Goal: Task Accomplishment & Management: Use online tool/utility

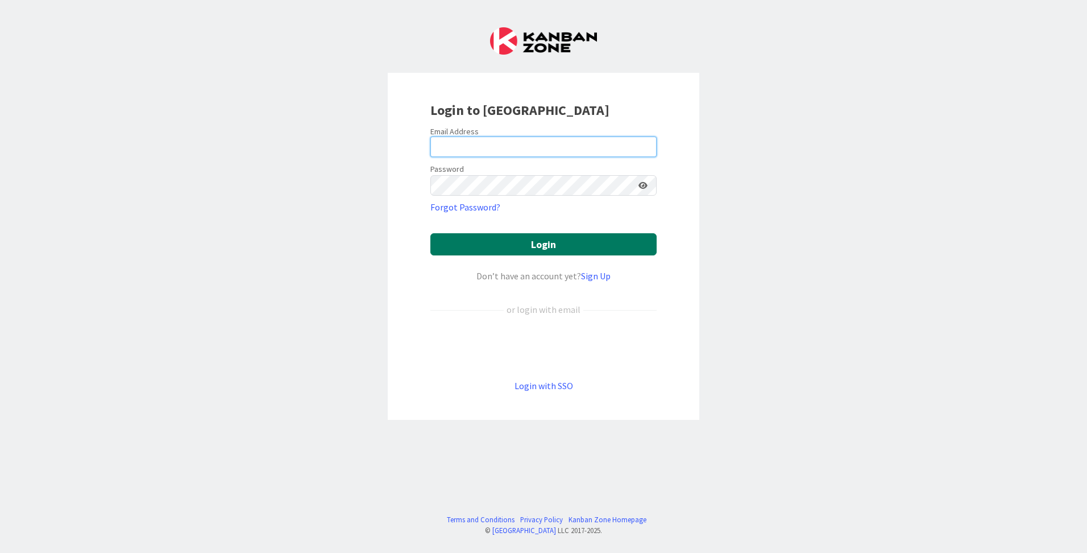
type input "Dias"
click at [551, 245] on button "Login" at bounding box center [544, 244] width 226 height 22
click at [537, 238] on button "Login" at bounding box center [544, 244] width 226 height 22
click at [519, 153] on input "Dias" at bounding box center [544, 146] width 226 height 20
drag, startPoint x: 521, startPoint y: 148, endPoint x: 419, endPoint y: 143, distance: 102.5
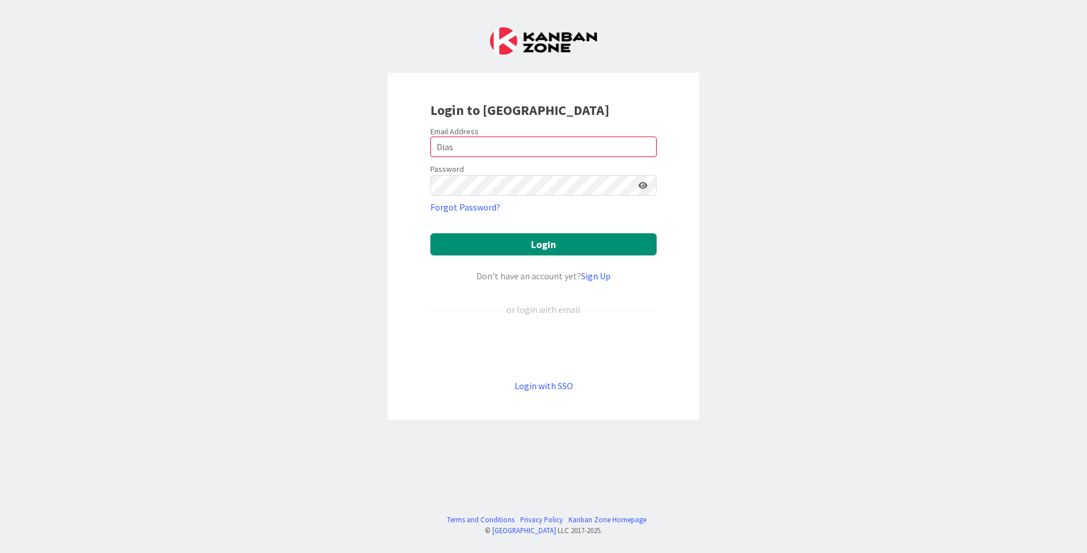
click at [419, 143] on div "Login to [GEOGRAPHIC_DATA] Email Address Dias Password Forgot Password? Login D…" at bounding box center [544, 246] width 312 height 347
click at [440, 142] on input "email" at bounding box center [544, 146] width 226 height 20
type input "[PERSON_NAME][EMAIL_ADDRESS][DOMAIN_NAME]"
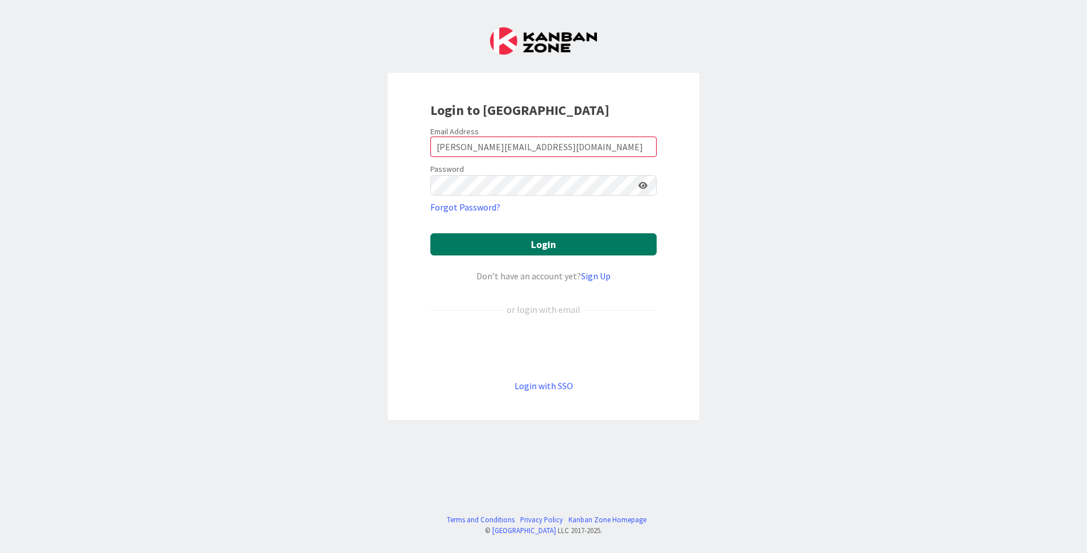
click at [519, 246] on button "Login" at bounding box center [544, 244] width 226 height 22
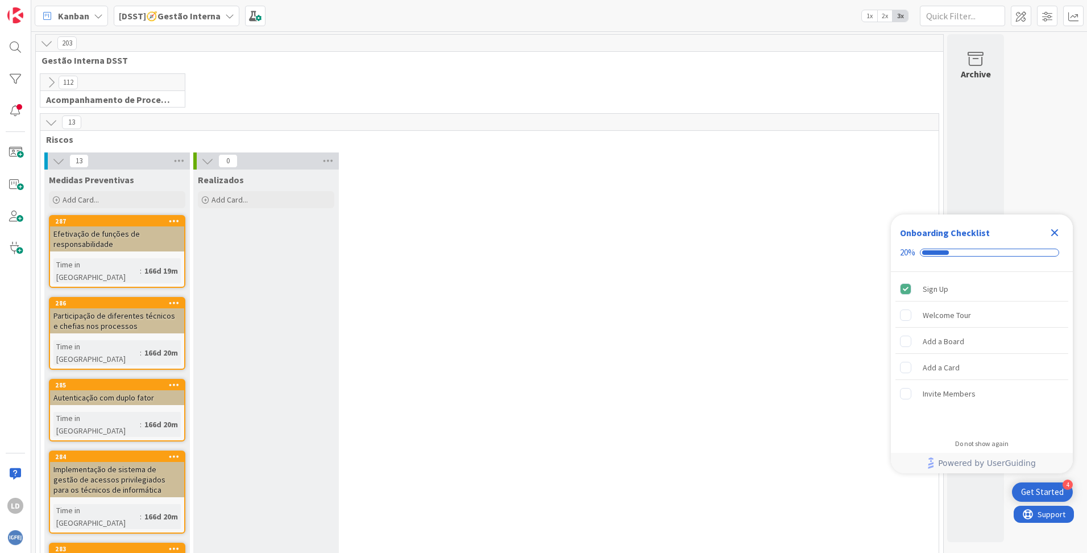
click at [227, 16] on icon at bounding box center [229, 15] width 9 height 9
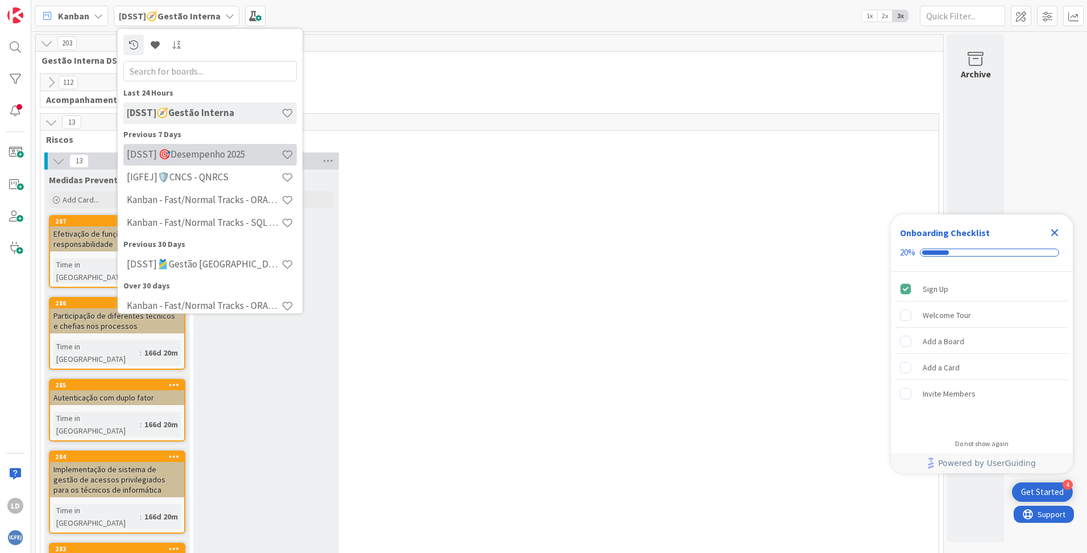
click at [206, 150] on h4 "[DSST] 🎯Desempenho 2025" at bounding box center [204, 153] width 155 height 11
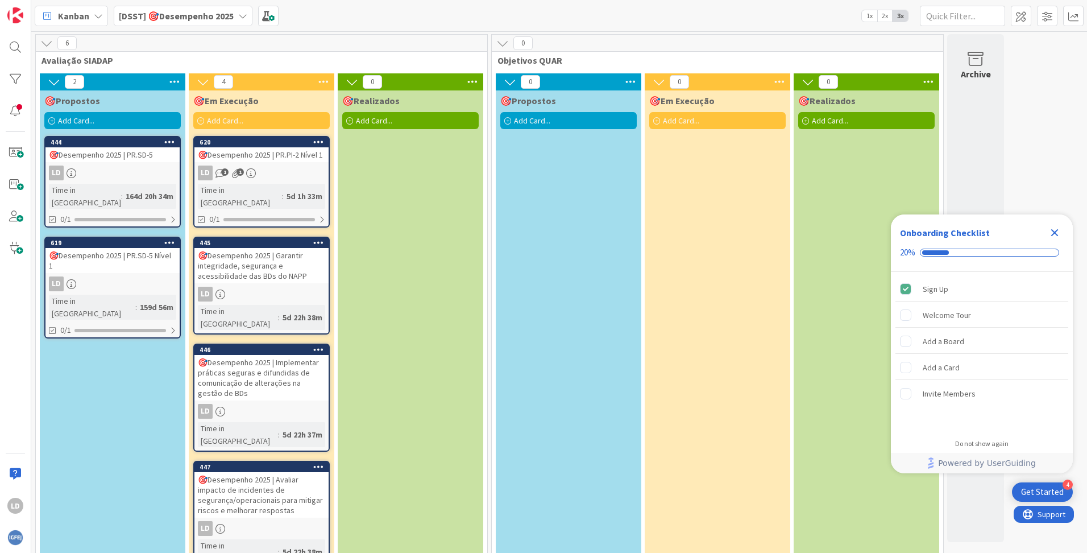
click at [272, 254] on div "🎯Desempenho 2025 | Garantir integridade, segurança e acessibilidade das BDs do …" at bounding box center [261, 265] width 134 height 35
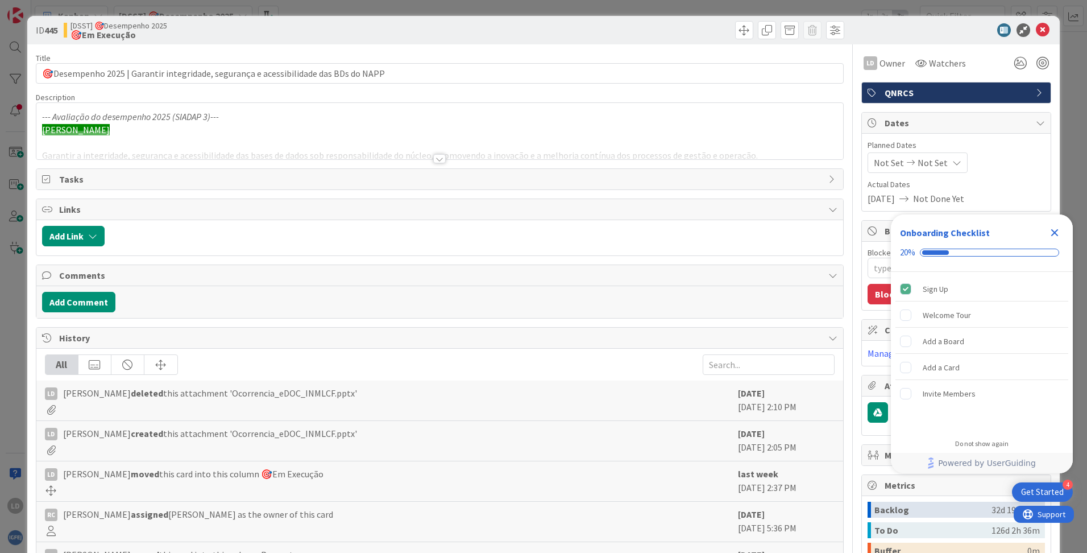
click at [433, 160] on div at bounding box center [439, 158] width 13 height 9
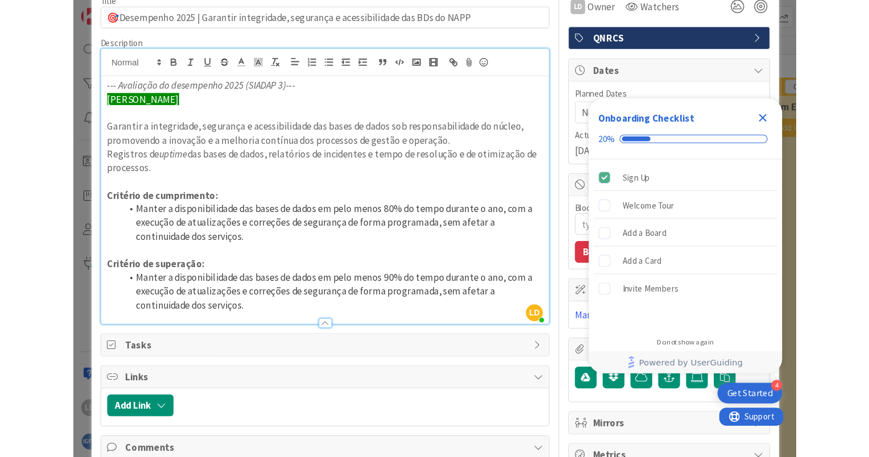
scroll to position [57, 0]
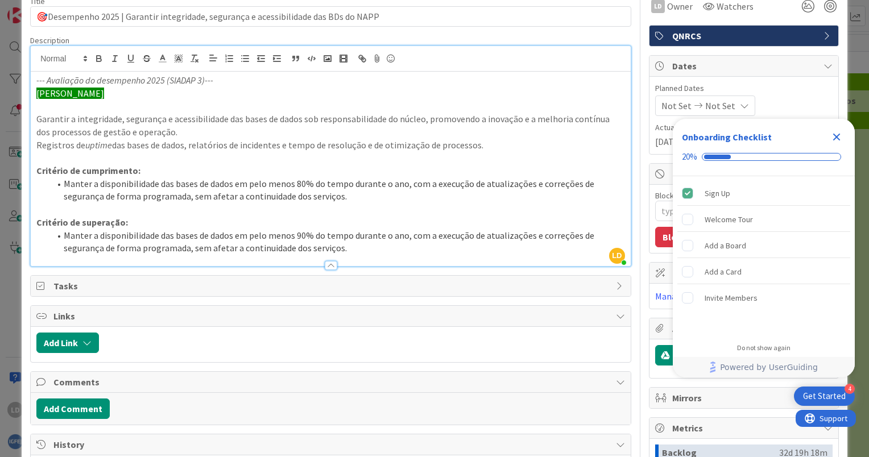
click at [271, 450] on div "History" at bounding box center [331, 444] width 600 height 21
type textarea "x"
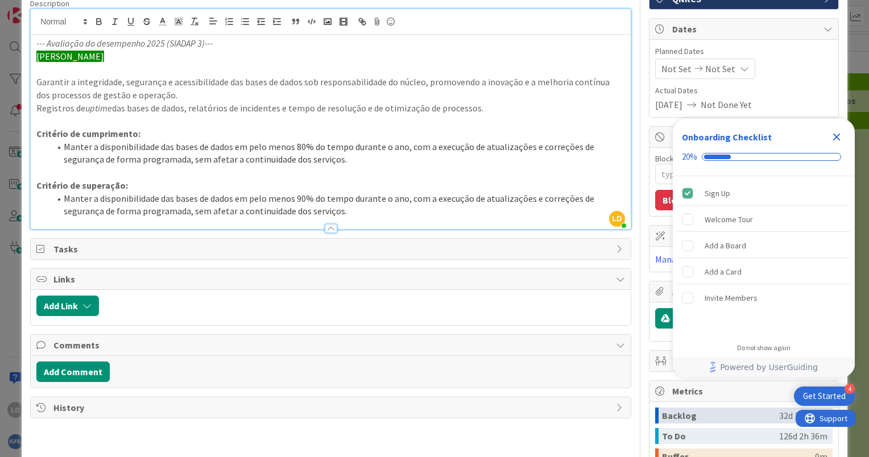
scroll to position [114, 0]
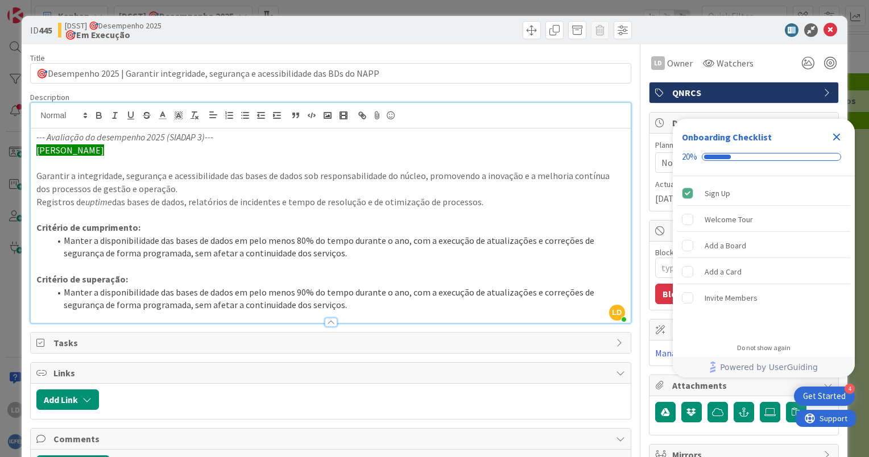
scroll to position [114, 0]
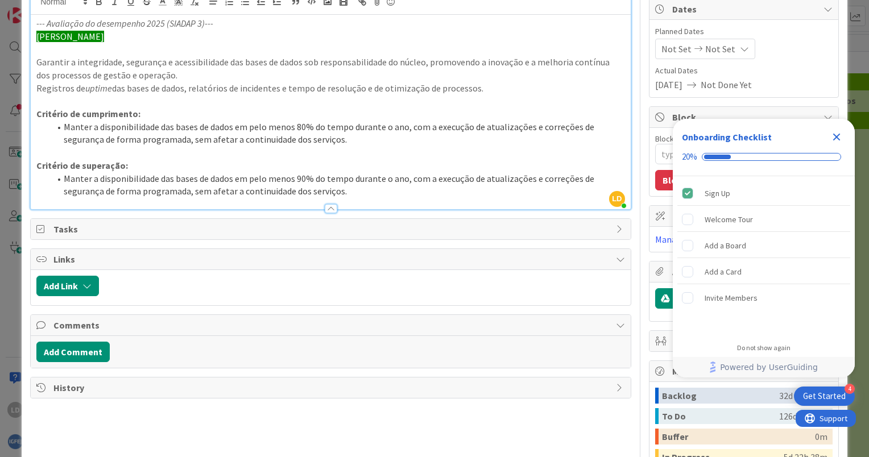
click at [300, 423] on div "Title 84 / 128 🎯Desempenho 2025 | Garantir integridade, segurança e acessibilid…" at bounding box center [330, 253] width 601 height 645
type textarea "x"
click at [838, 135] on icon "Close Checklist" at bounding box center [836, 137] width 7 height 7
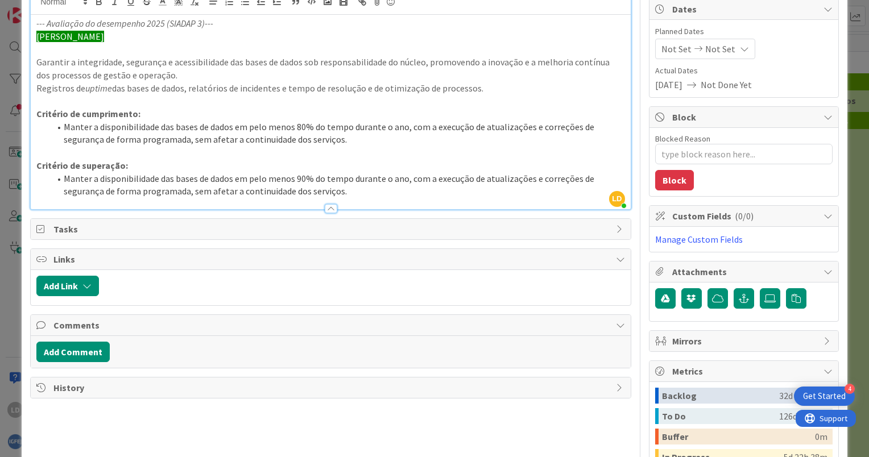
scroll to position [0, 0]
